Goal: Transaction & Acquisition: Purchase product/service

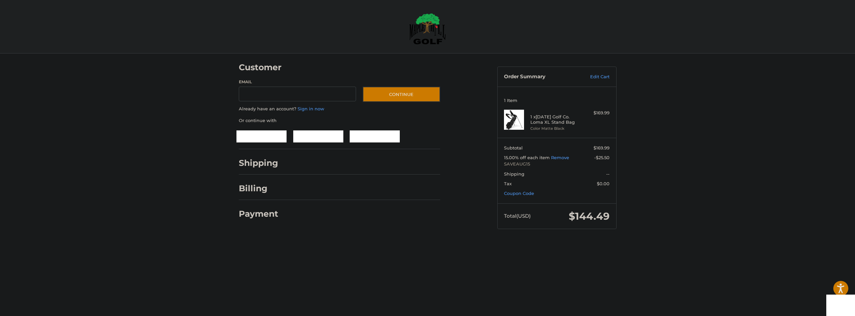
click at [780, 242] on div at bounding box center [427, 242] width 855 height 0
click at [791, 242] on div at bounding box center [427, 242] width 855 height 0
click at [838, 242] on div at bounding box center [427, 242] width 855 height 0
click at [675, 199] on div "Customer Guest Customer Email Subscribe to our newsletter. Continue Already hav…" at bounding box center [427, 147] width 855 height 188
